Goal: Book appointment/travel/reservation

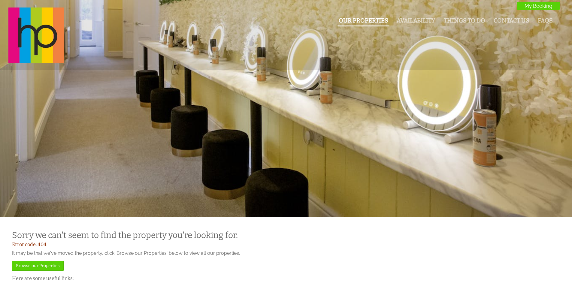
click at [370, 25] on li "Our Properties" at bounding box center [363, 21] width 52 height 11
click at [367, 20] on link "Our Properties" at bounding box center [363, 20] width 50 height 7
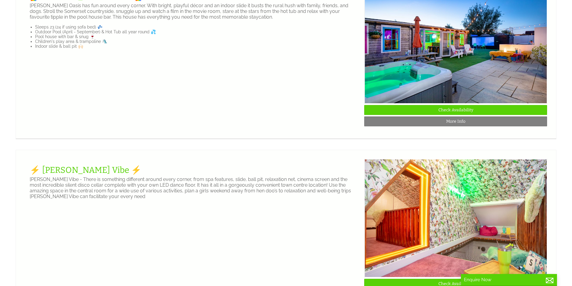
scroll to position [330, 0]
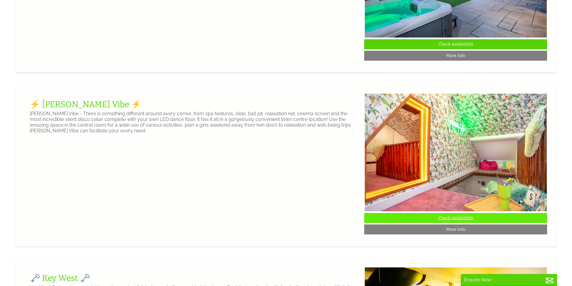
click at [434, 223] on link "Check Availability" at bounding box center [455, 218] width 183 height 10
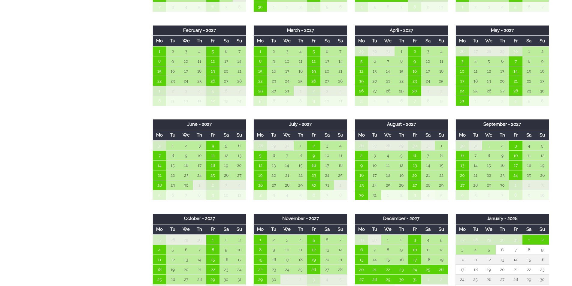
scroll to position [540, 0]
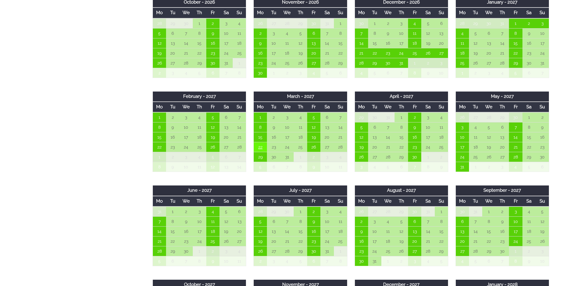
click at [263, 149] on td "22" at bounding box center [260, 147] width 13 height 10
